Goal: Information Seeking & Learning: Learn about a topic

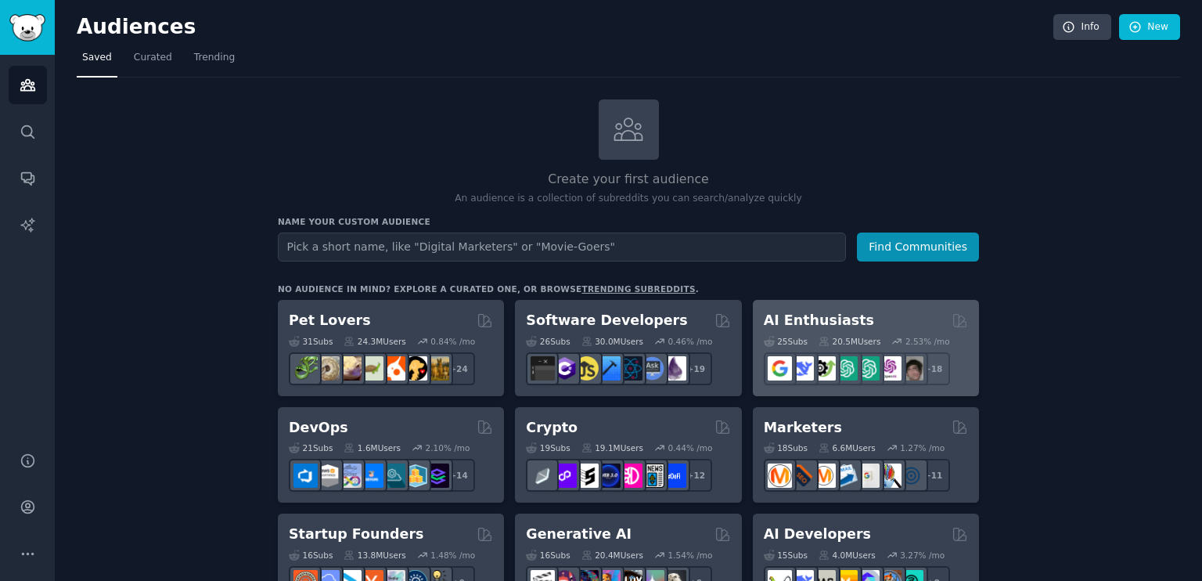
click at [816, 345] on div "25 Sub s 20.5M Users 2.53 % /mo r/DeepSeek + 18" at bounding box center [866, 357] width 204 height 55
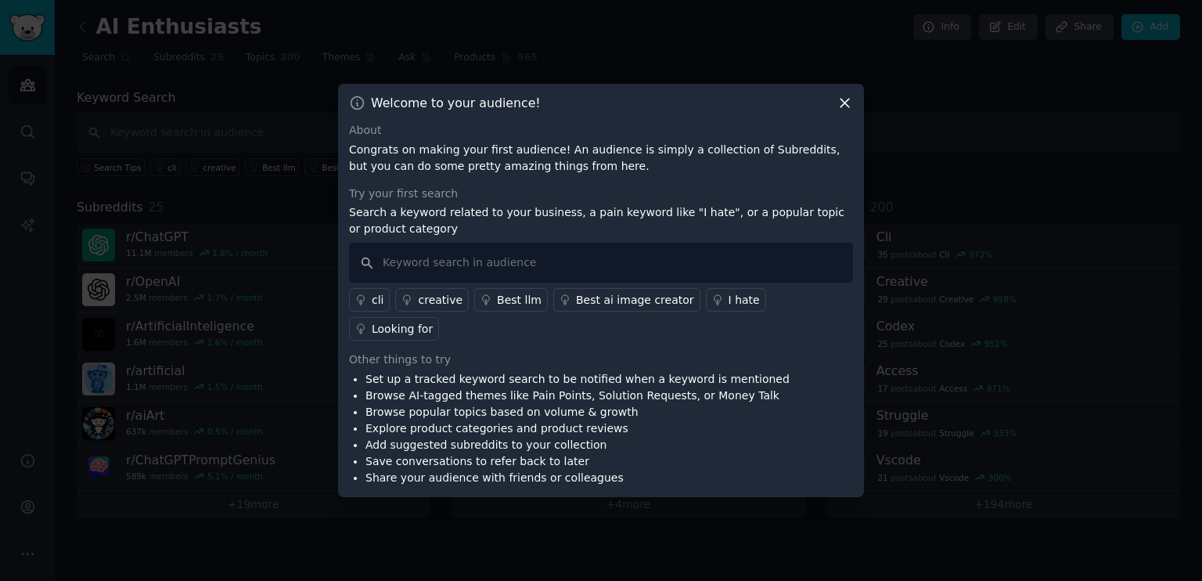
click at [847, 111] on icon at bounding box center [845, 103] width 16 height 16
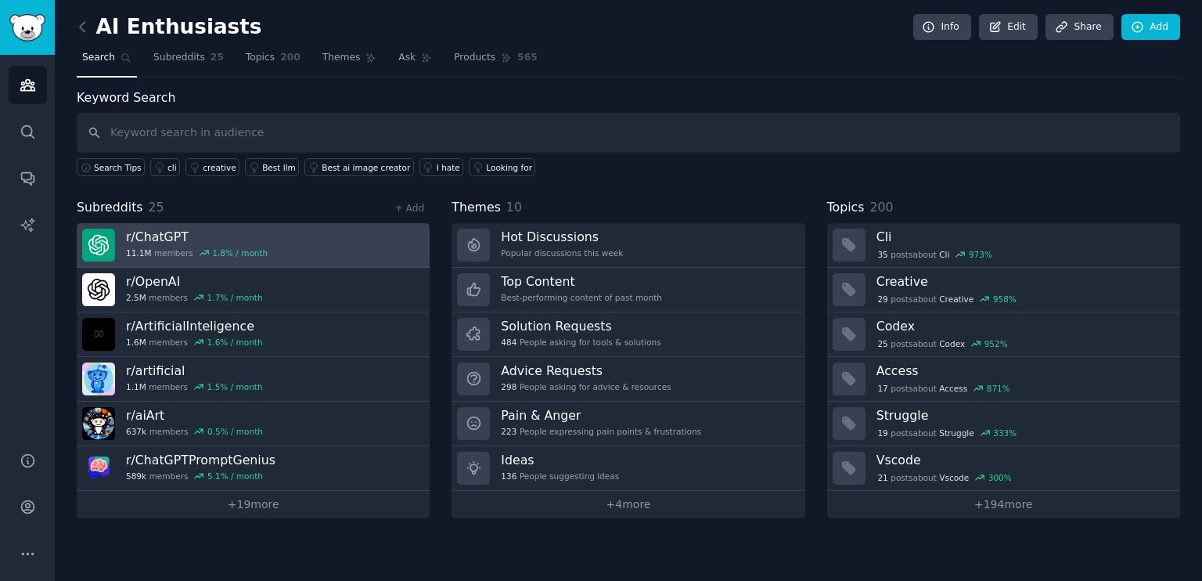
click at [278, 245] on link "r/ ChatGPT 11.1M members 1.8 % / month" at bounding box center [253, 245] width 353 height 45
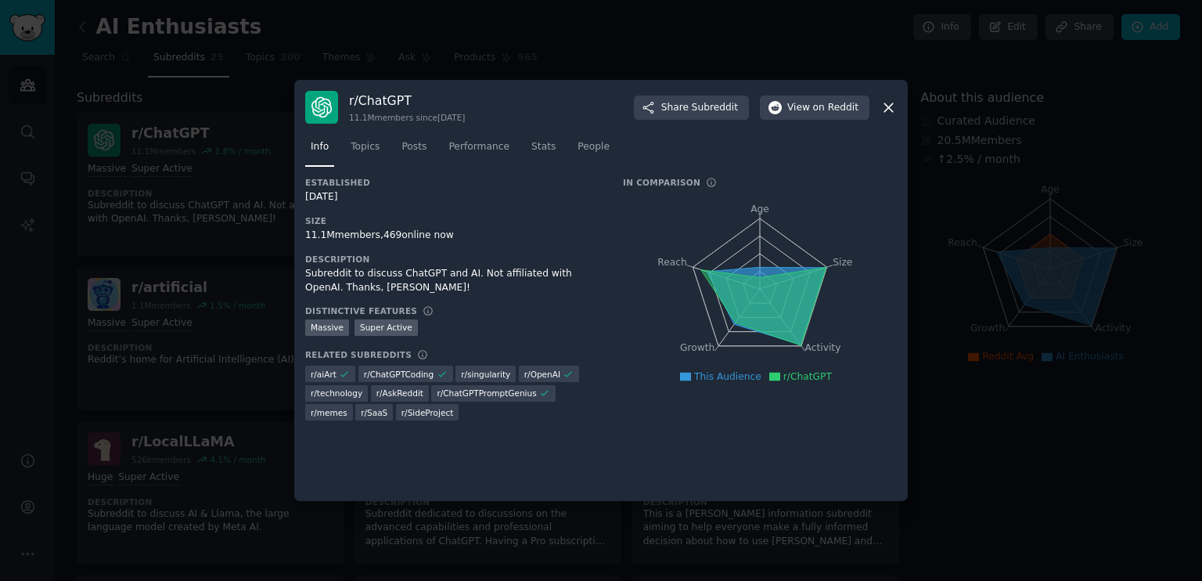
click at [225, 331] on div at bounding box center [601, 290] width 1202 height 581
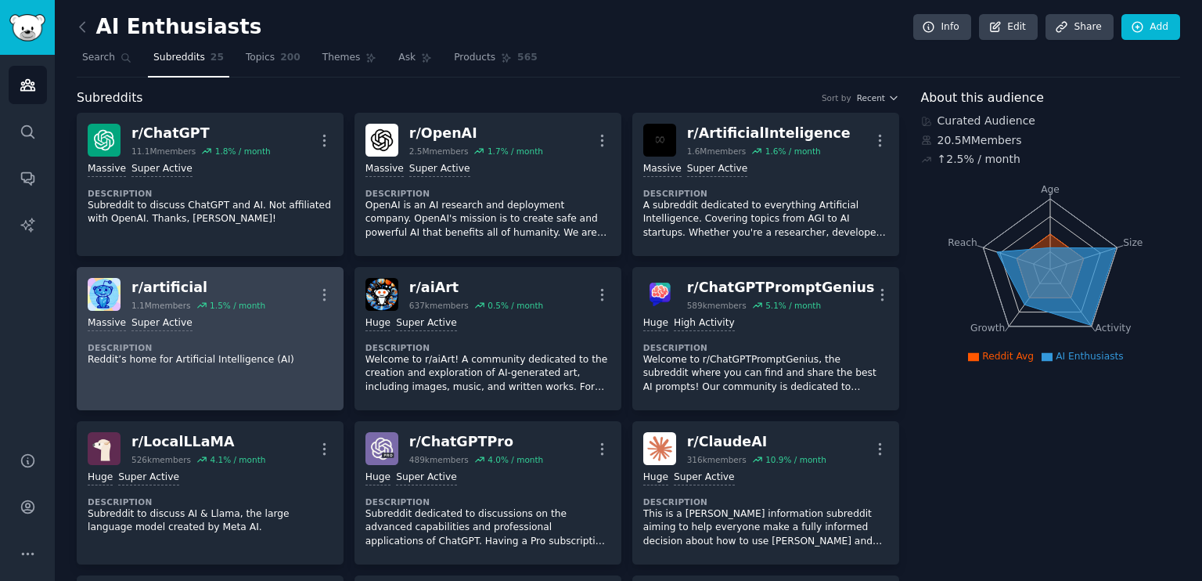
click at [235, 319] on div "Massive Super Active" at bounding box center [210, 323] width 245 height 15
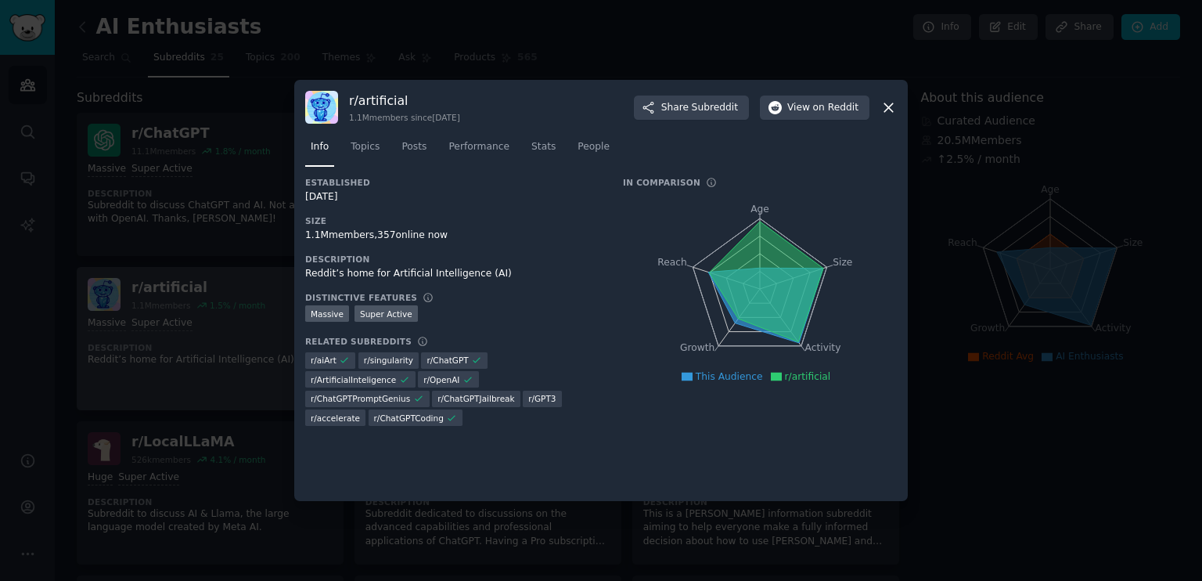
click at [235, 319] on div at bounding box center [601, 290] width 1202 height 581
